Goal: Complete application form

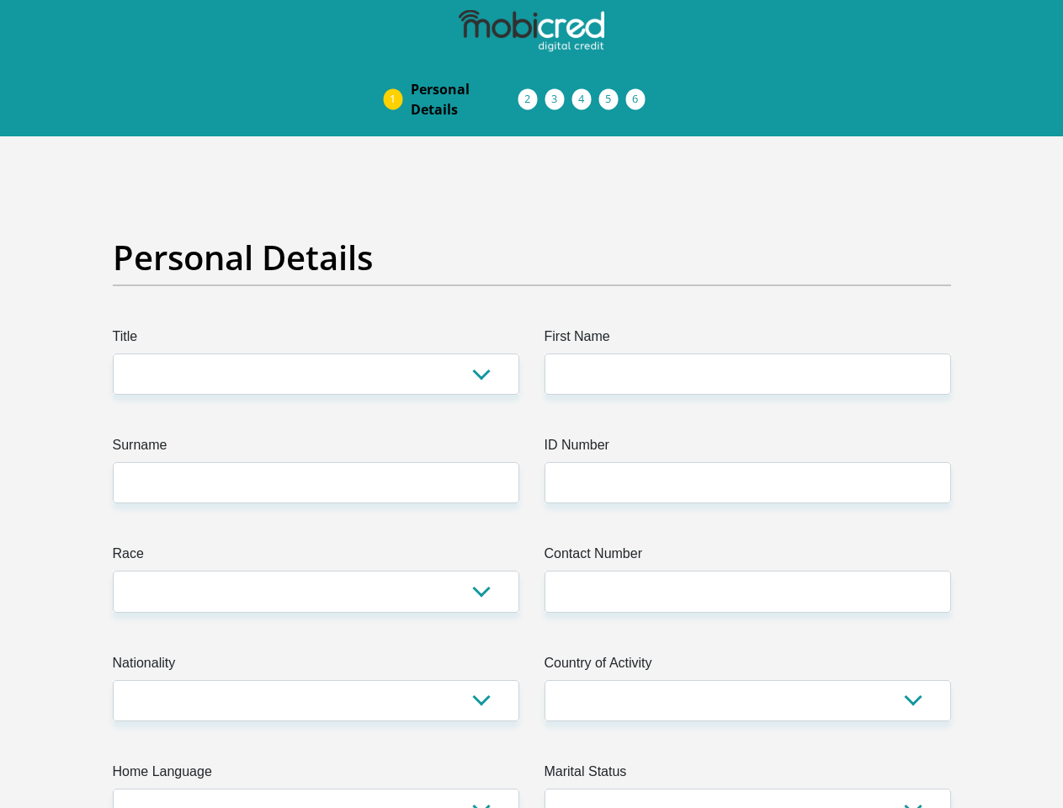
click at [0, 0] on img at bounding box center [0, 0] width 0 height 0
click at [397, 72] on link "Personal Details" at bounding box center [464, 99] width 135 height 54
click at [532, 93] on link "Acceptance of Services" at bounding box center [545, 99] width 27 height 13
click at [0, 0] on span "Documents" at bounding box center [0, 0] width 0 height 0
click at [613, 93] on link "Debicheck Mandate" at bounding box center [599, 99] width 27 height 13
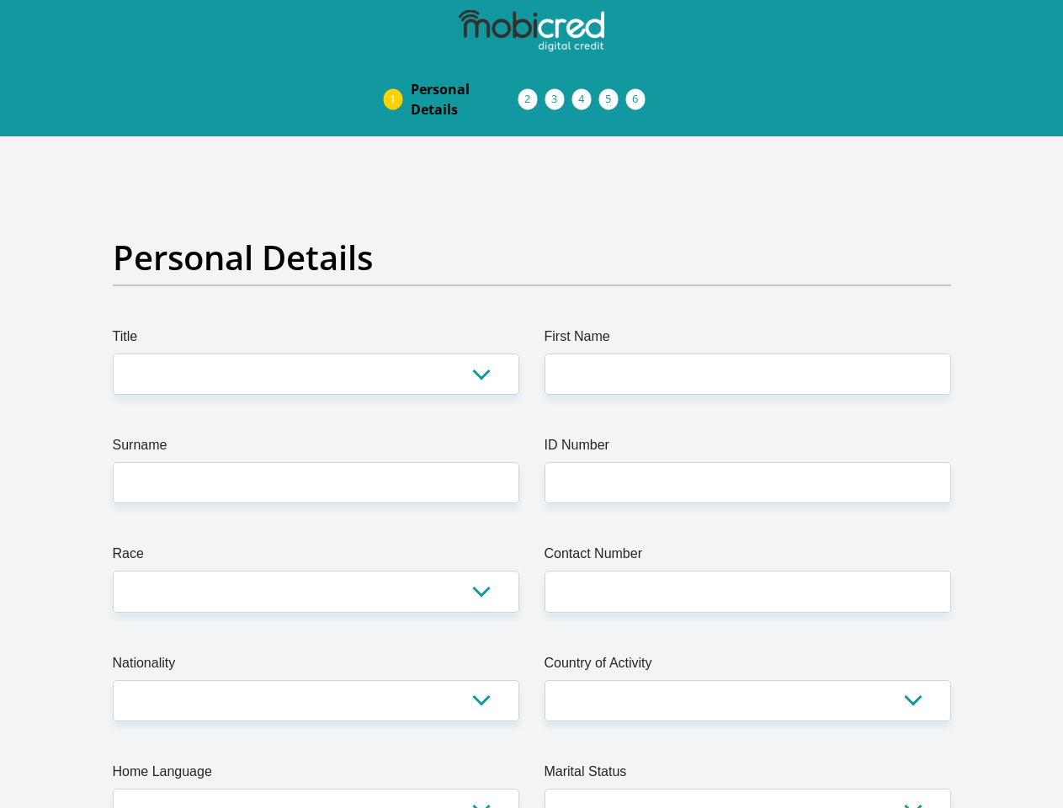
click at [640, 93] on link "Curata Authentication" at bounding box center [626, 99] width 27 height 13
click at [667, 93] on link "Pre Agreement Signoff" at bounding box center [653, 99] width 27 height 13
